Goal: Find specific page/section: Find specific page/section

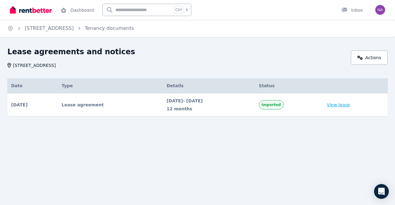
click at [350, 105] on link "View lease" at bounding box center [337, 105] width 23 height 6
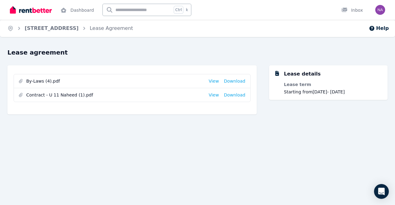
click at [313, 126] on div "Lease agreement By-Laws (4).pdf View Download Contract - U 11 Naheed (1).pdf Vi…" at bounding box center [197, 95] width 395 height 95
click at [357, 6] on link "Inbox" at bounding box center [352, 10] width 24 height 20
